Goal: Find specific page/section: Find specific page/section

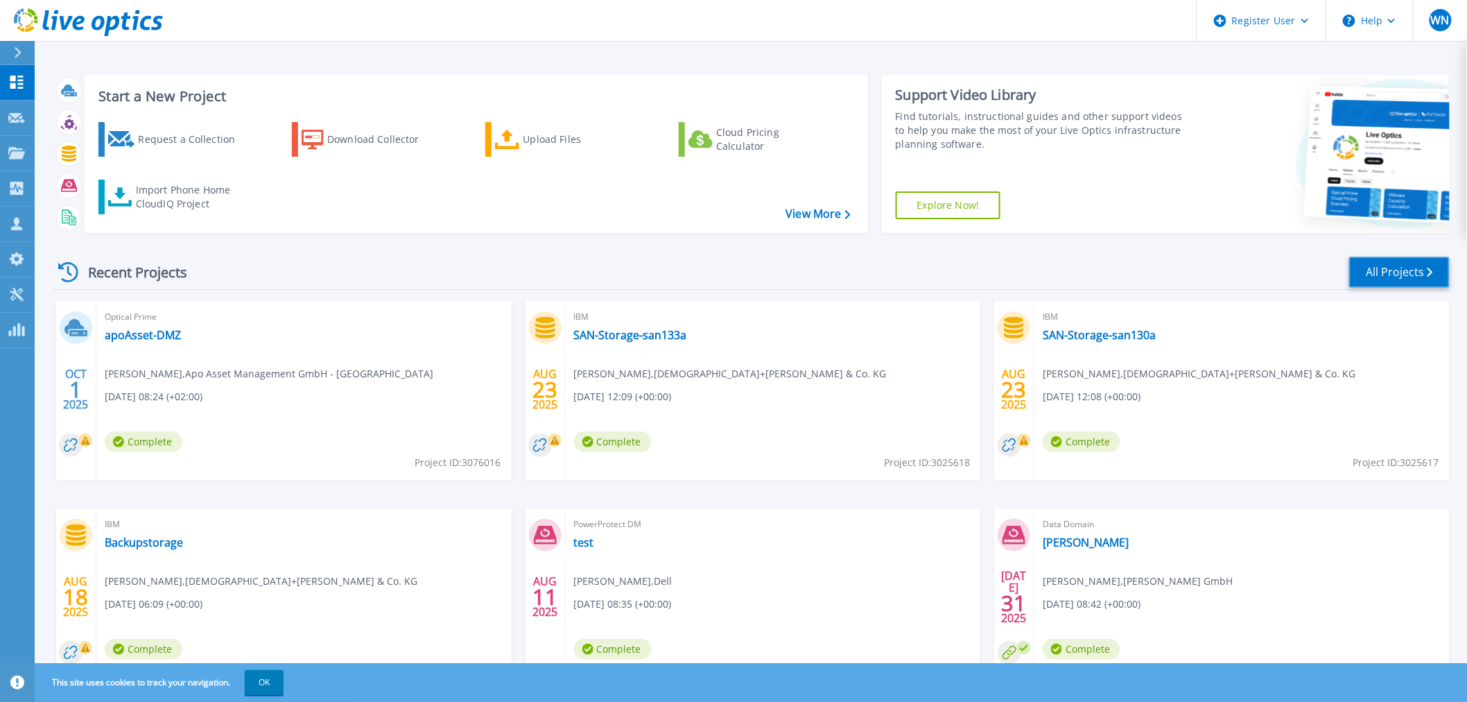
click at [1382, 279] on link "All Projects" at bounding box center [1399, 272] width 101 height 31
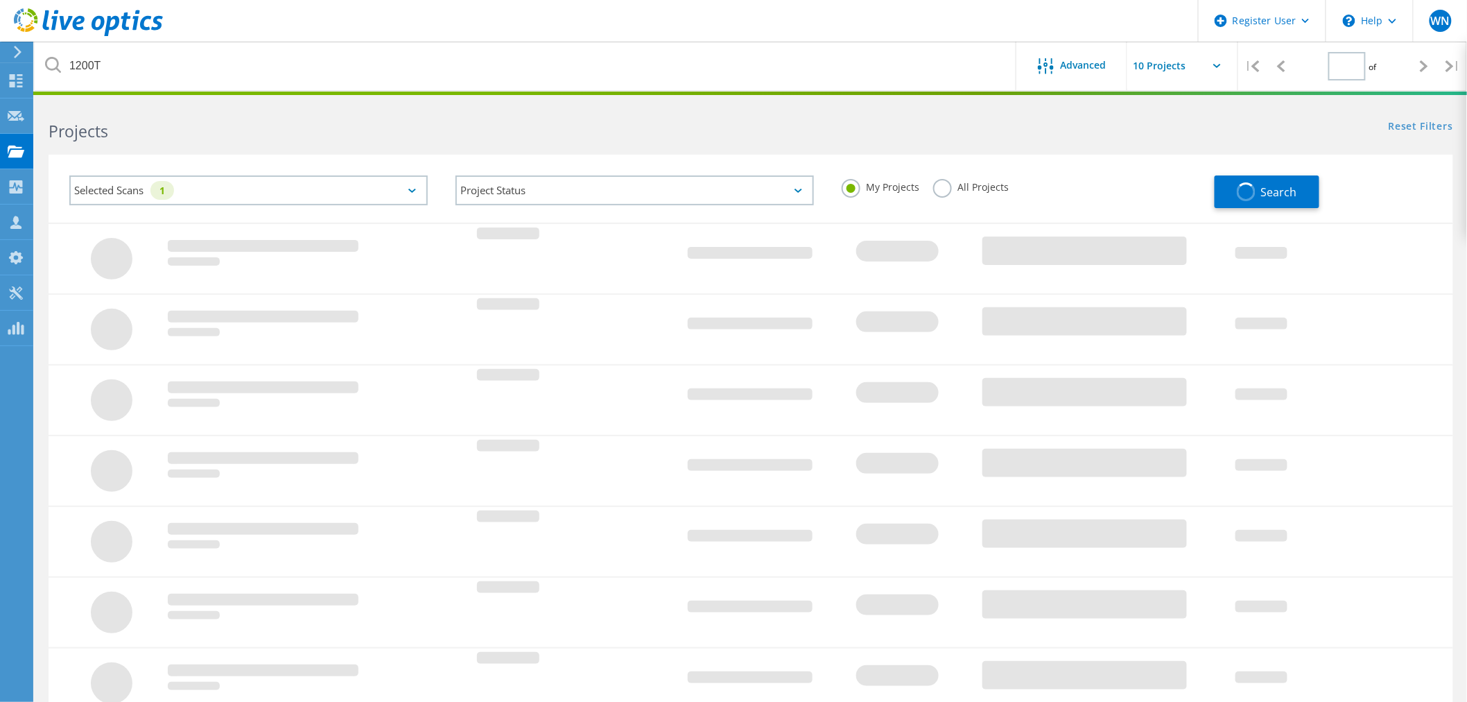
type input "1"
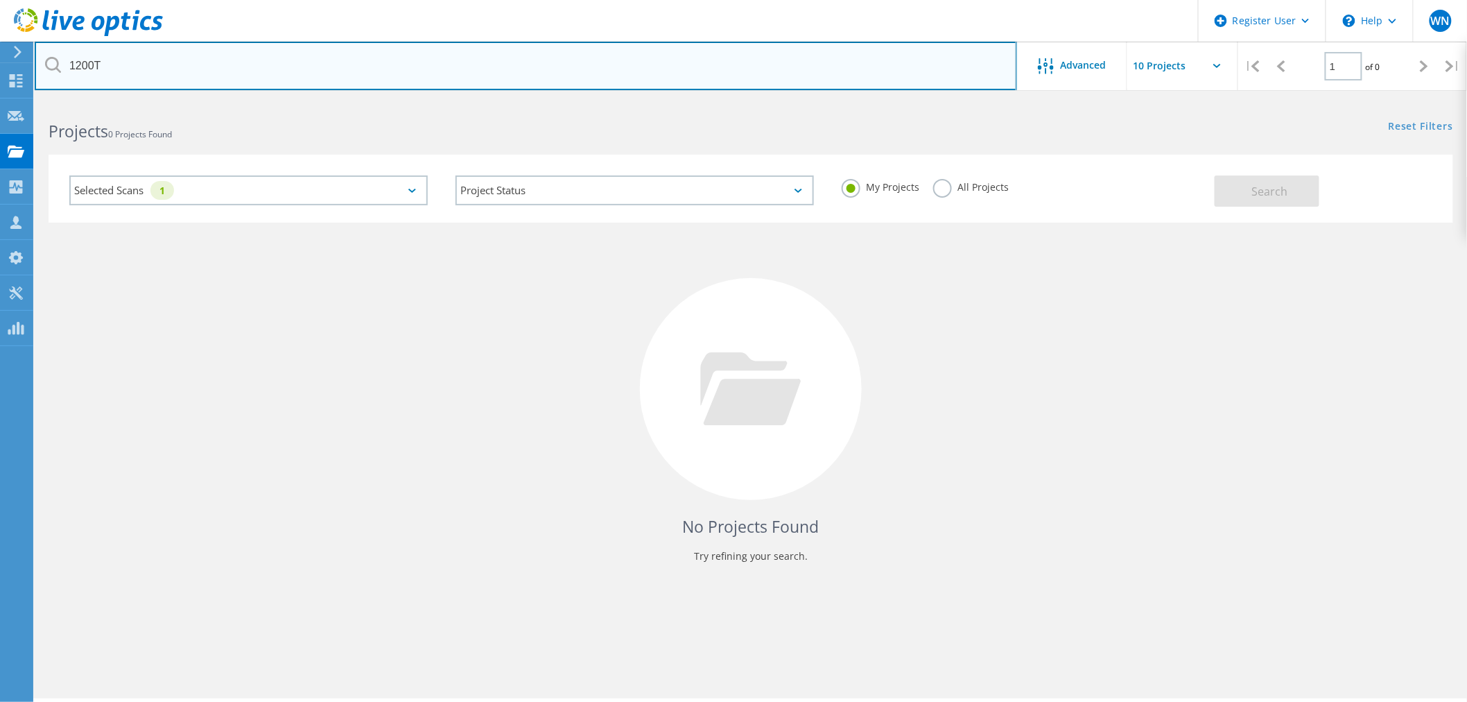
drag, startPoint x: 71, startPoint y: 73, endPoint x: 37, endPoint y: 67, distance: 34.4
click at [37, 66] on input "1200T" at bounding box center [526, 66] width 982 height 49
paste input "[PERSON_NAME][EMAIL_ADDRESS][PERSON_NAME][DOMAIN_NAME]"
type input "[PERSON_NAME][EMAIL_ADDRESS][PERSON_NAME][DOMAIN_NAME]"
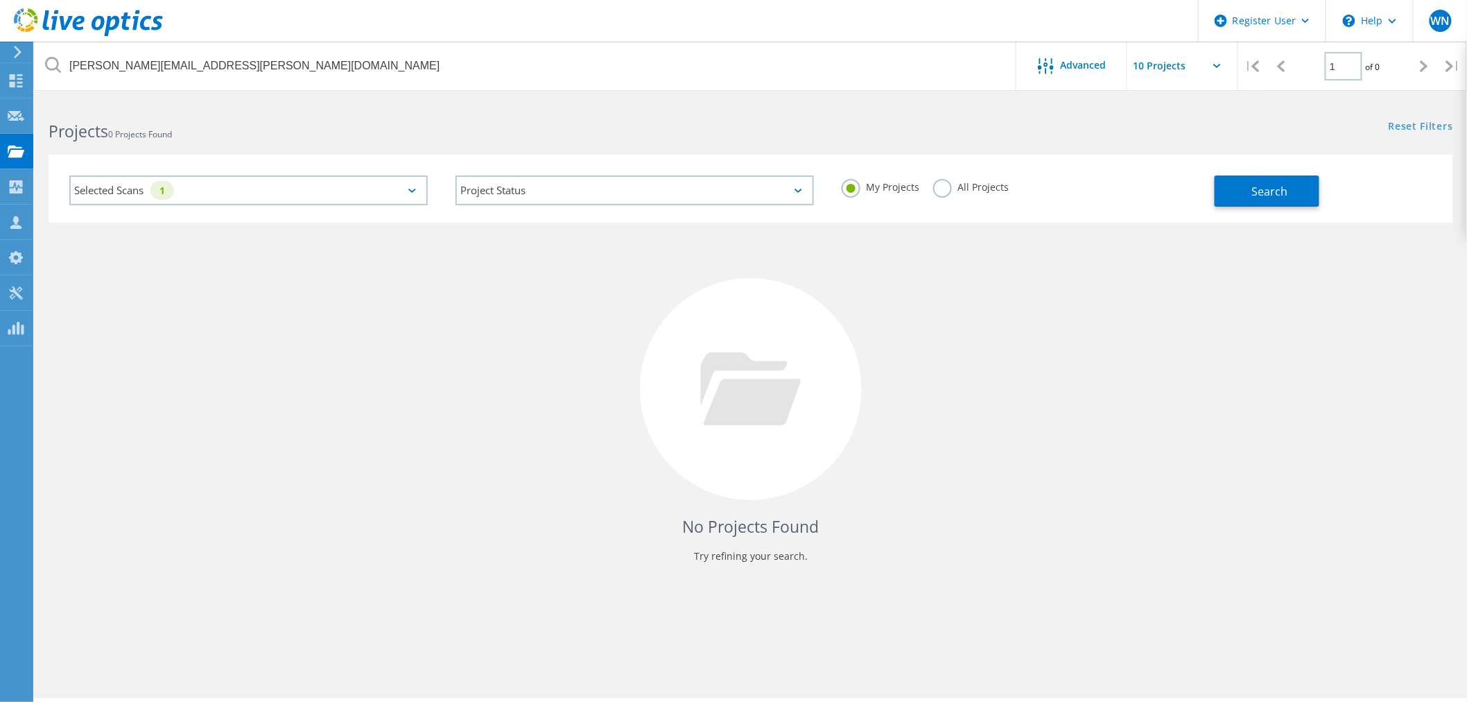
click at [944, 192] on label "All Projects" at bounding box center [971, 185] width 76 height 13
click at [0, 0] on input "All Projects" at bounding box center [0, 0] width 0 height 0
click at [1254, 195] on span "Search" at bounding box center [1269, 191] width 36 height 15
